Goal: Answer question/provide support

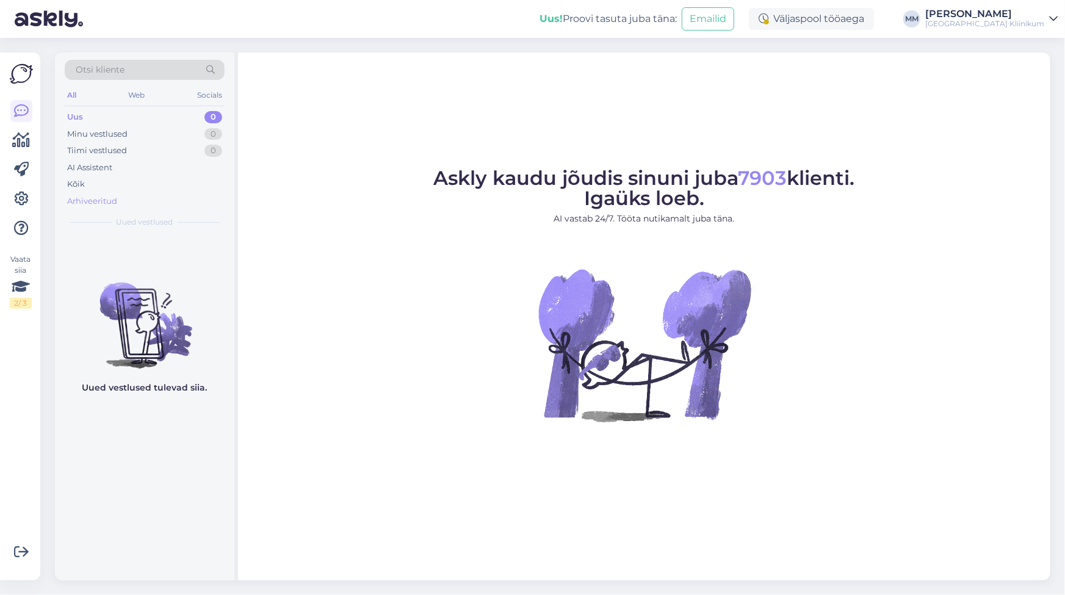
click at [101, 201] on div "Arhiveeritud" at bounding box center [92, 201] width 50 height 12
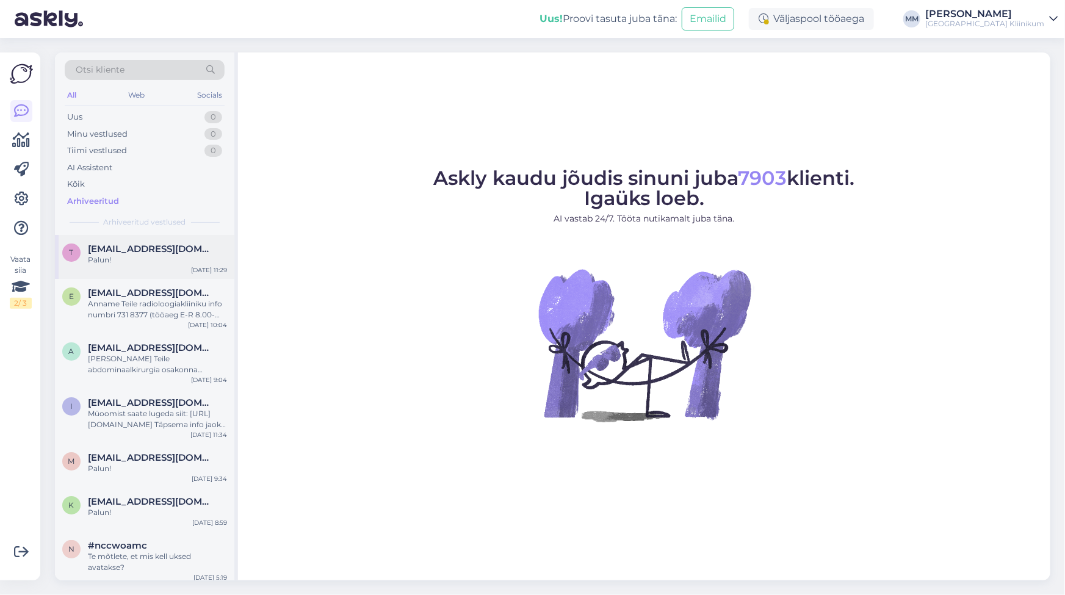
click at [103, 263] on div "Palun!" at bounding box center [157, 260] width 139 height 11
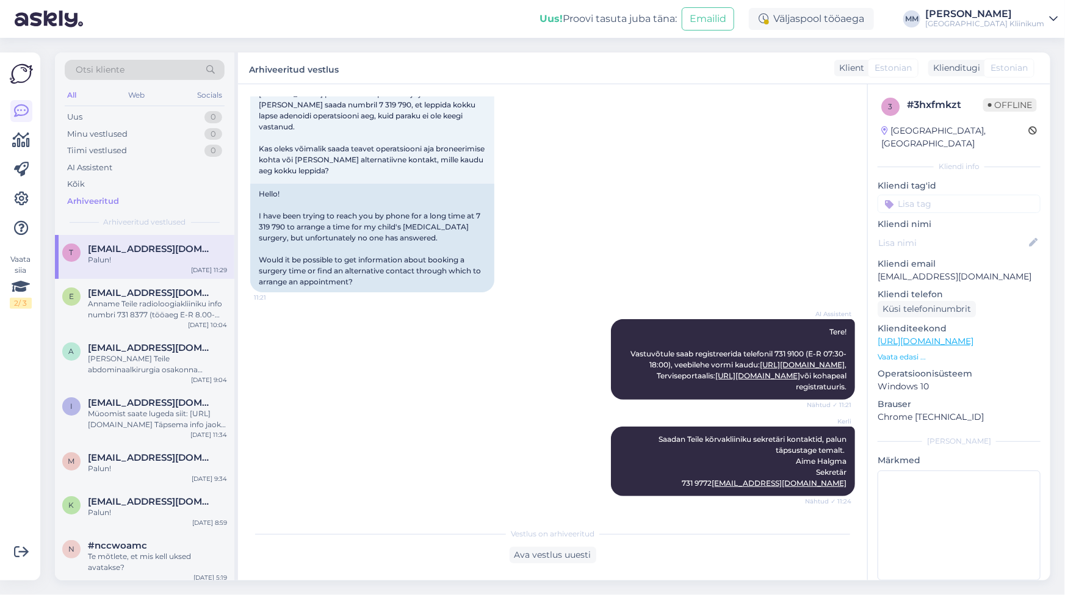
scroll to position [228, 0]
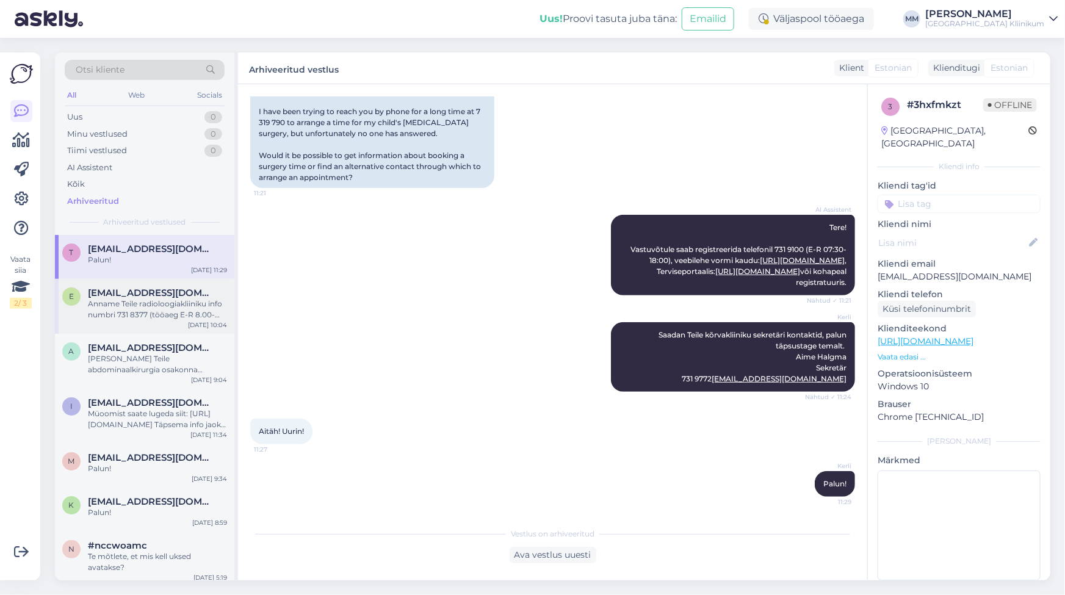
click at [101, 311] on div "Anname Teile radioloogiakliiniku info numbri 731 8377 (tööaeg E-R 8.00-16.00). …" at bounding box center [157, 310] width 139 height 22
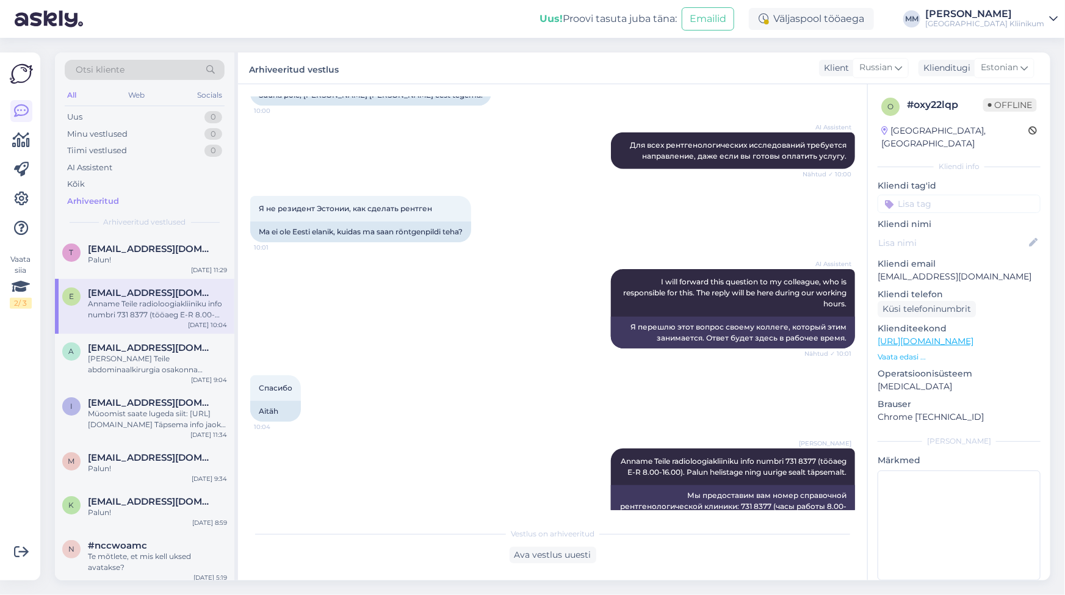
scroll to position [346, 0]
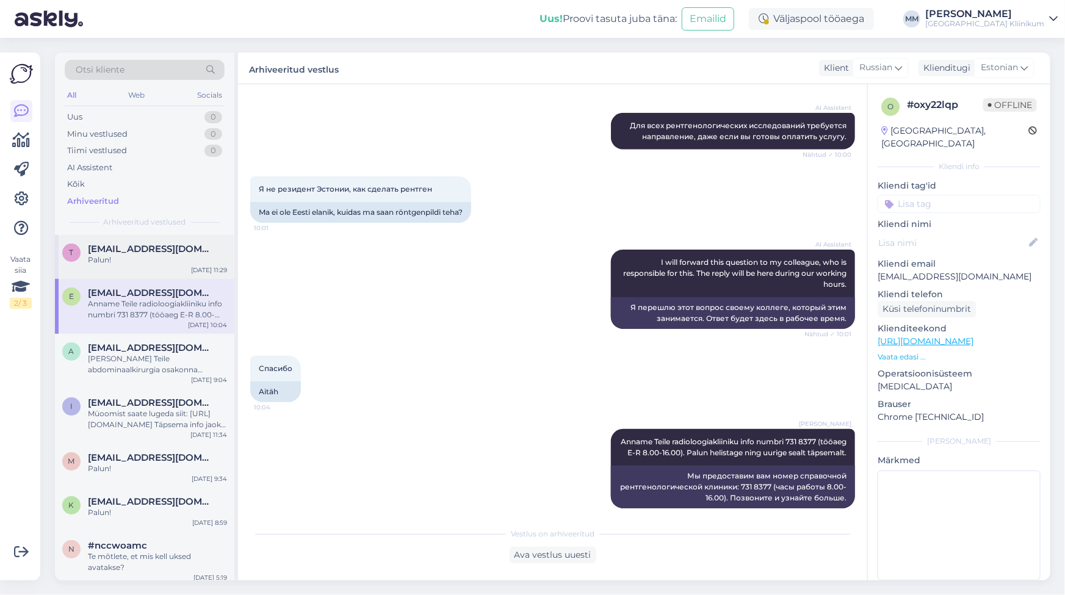
click at [105, 262] on div "Palun!" at bounding box center [157, 260] width 139 height 11
